Goal: Information Seeking & Learning: Find specific page/section

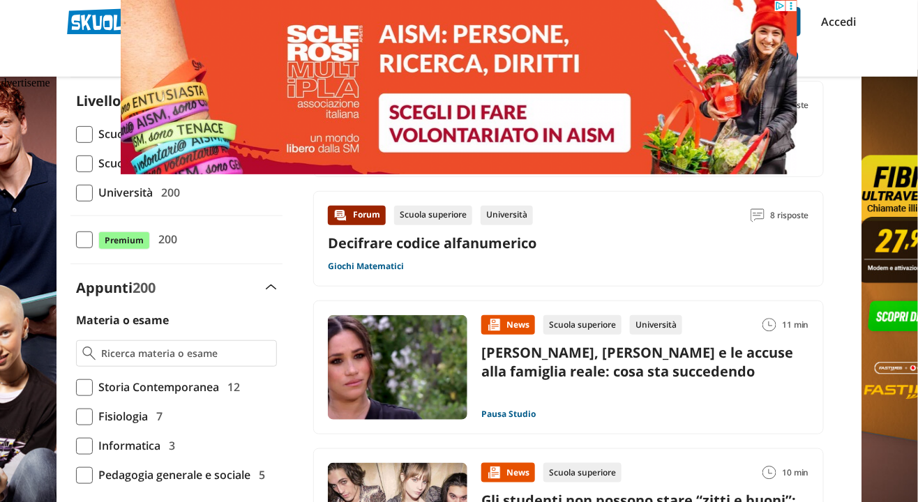
scroll to position [146, 0]
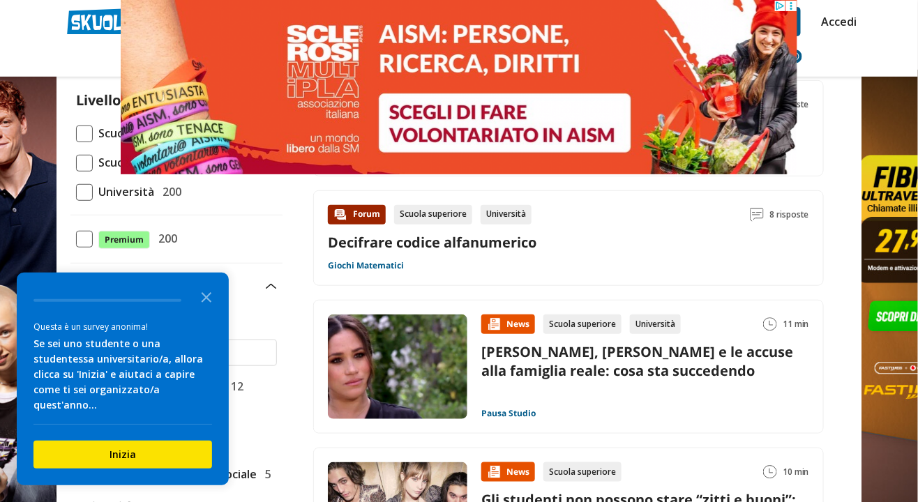
click at [513, 215] on div "Università" at bounding box center [506, 215] width 51 height 20
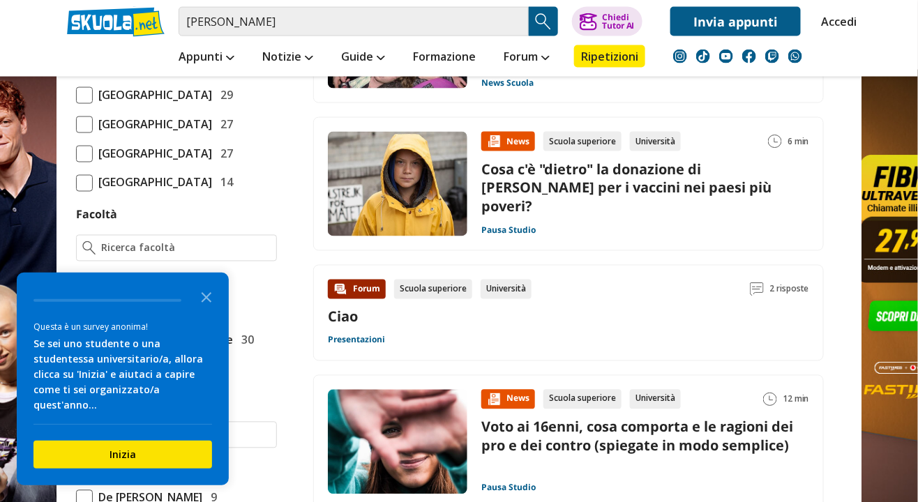
scroll to position [0, 0]
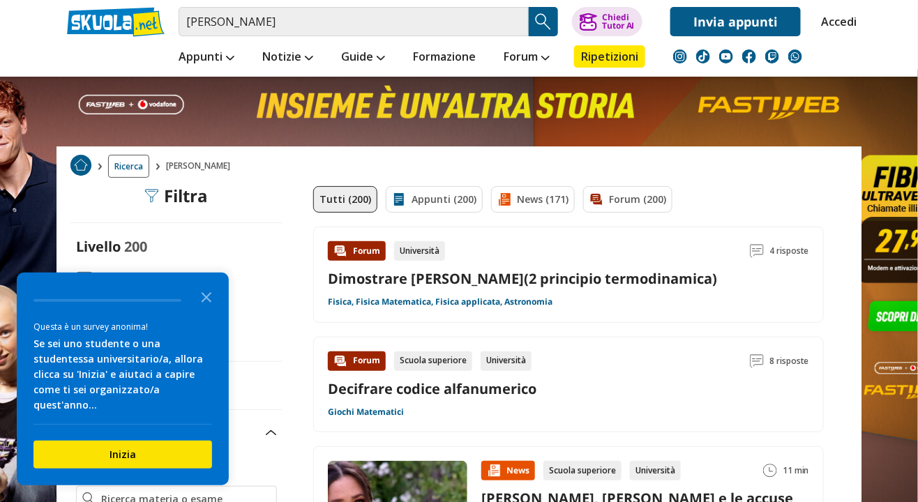
click at [441, 206] on link "Appunti (200)" at bounding box center [434, 199] width 97 height 27
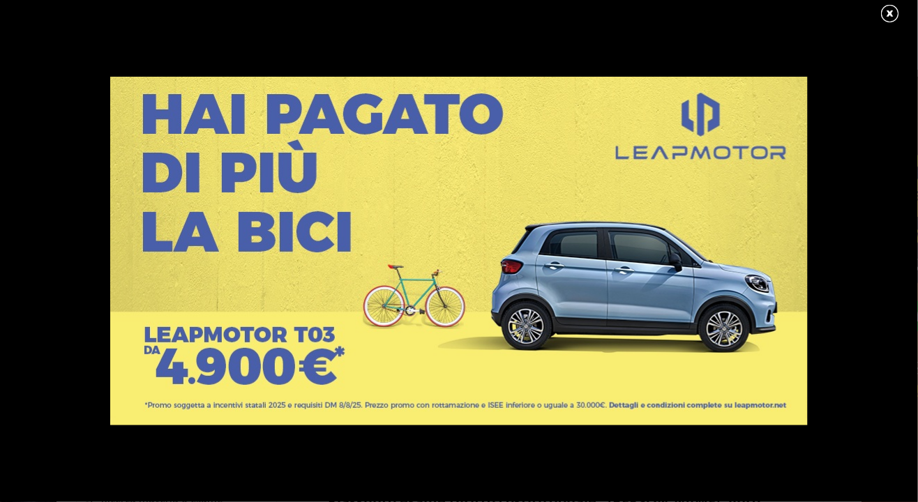
click at [891, 16] on link at bounding box center [897, 13] width 35 height 21
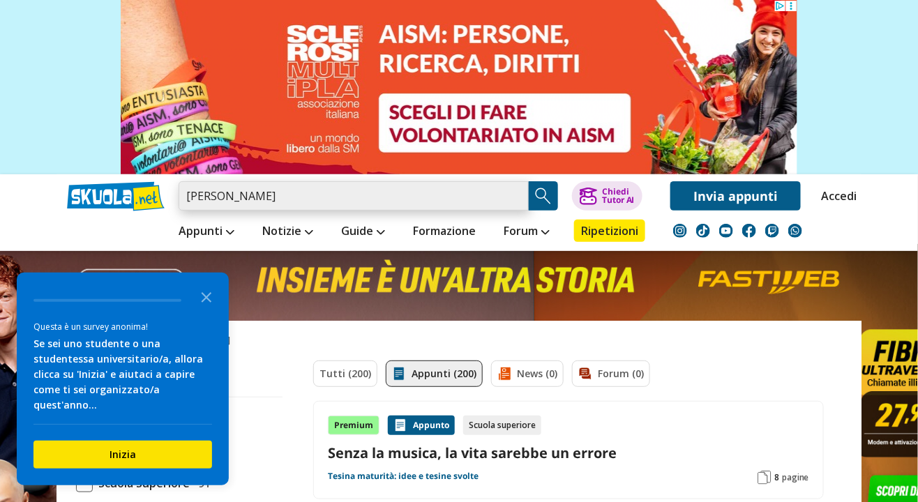
click at [308, 192] on input "maurizio ruggiu" at bounding box center [354, 195] width 350 height 29
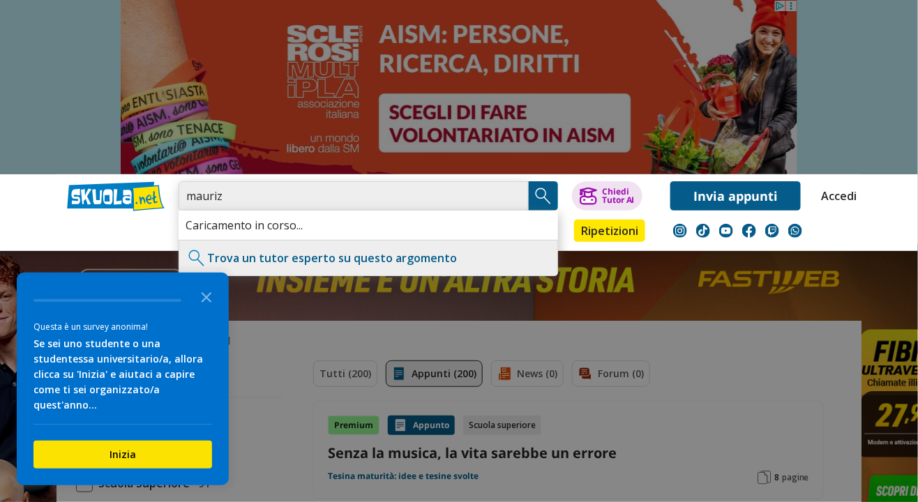
type input "mauri"
type input "Meccanjca"
type input "Meccanica Applicata alle macchine"
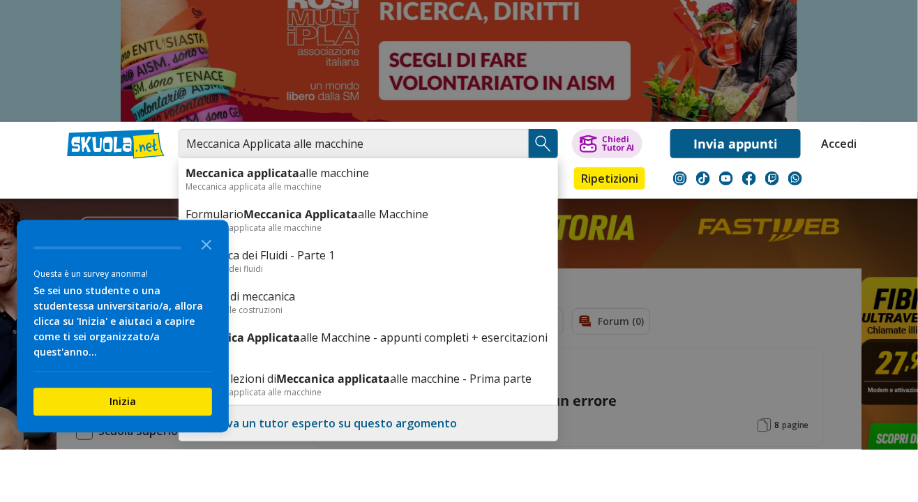
click at [238, 233] on div "Meccanica applicata alle macchine" at bounding box center [369, 239] width 366 height 12
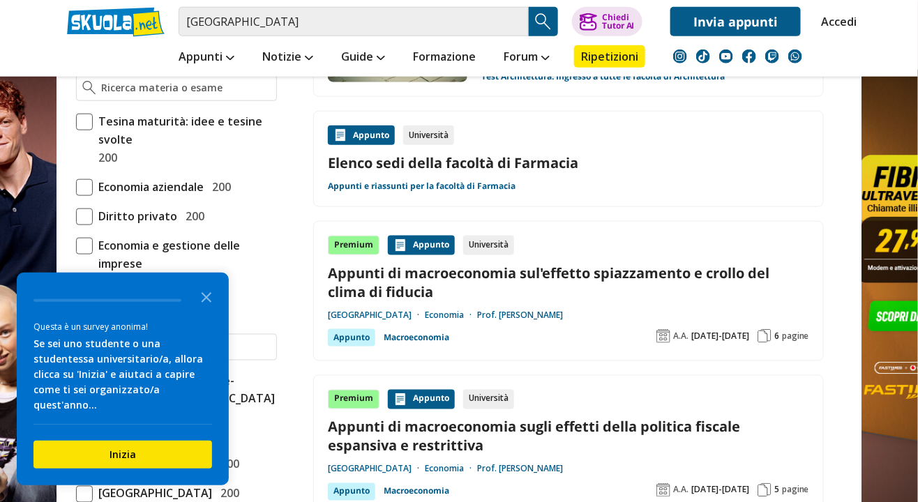
scroll to position [413, 0]
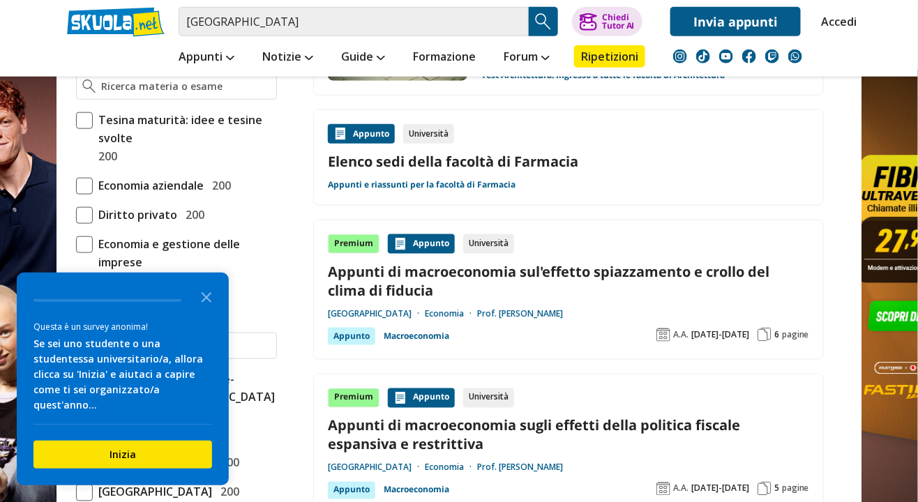
click at [411, 311] on link "[GEOGRAPHIC_DATA]" at bounding box center [376, 313] width 97 height 11
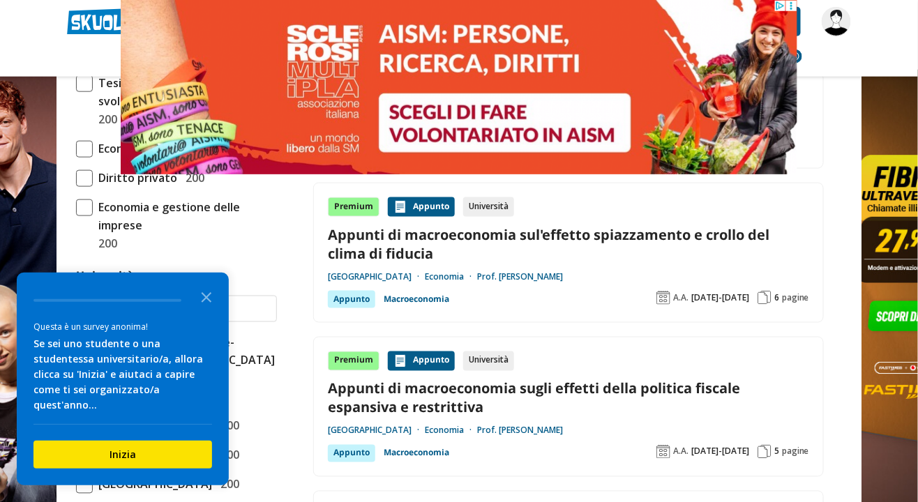
scroll to position [460, 0]
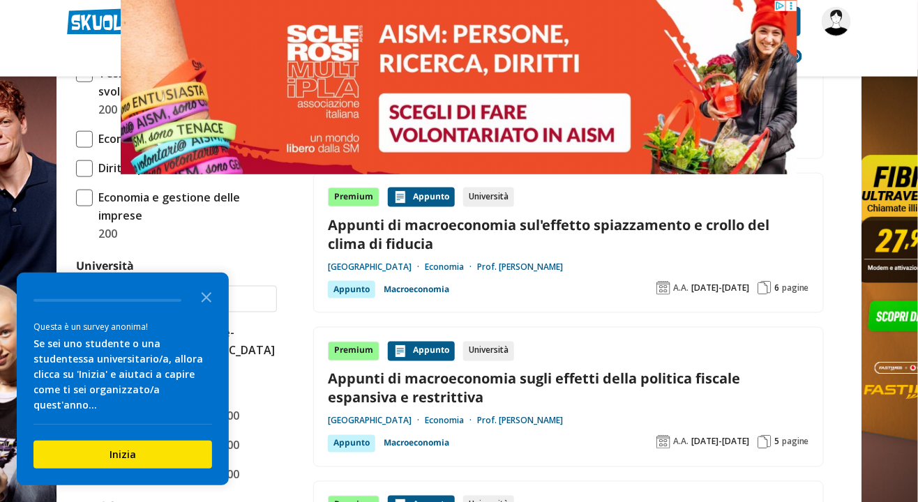
click at [421, 264] on link "[GEOGRAPHIC_DATA]" at bounding box center [376, 267] width 97 height 11
